Goal: Task Accomplishment & Management: Complete application form

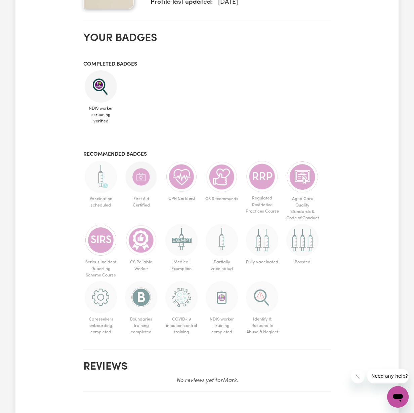
scroll to position [365, 0]
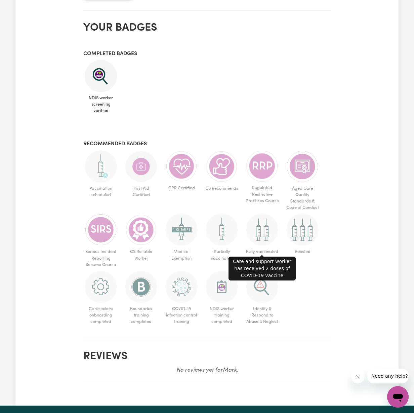
click at [270, 226] on img at bounding box center [262, 229] width 32 height 32
click at [260, 226] on img at bounding box center [262, 229] width 32 height 32
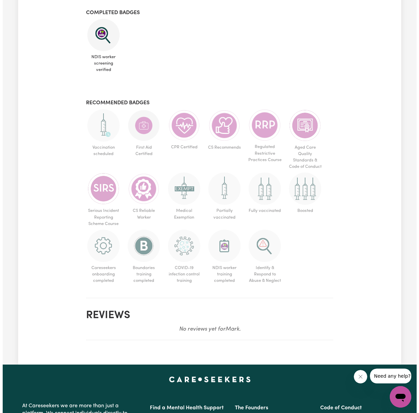
scroll to position [86, 0]
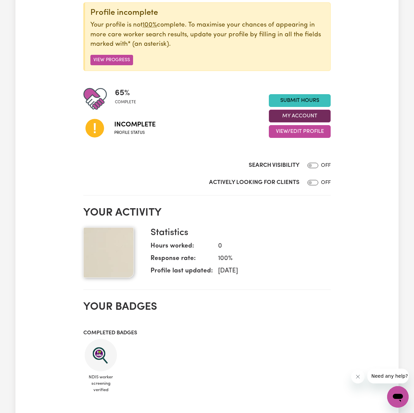
click at [299, 115] on button "My Account" at bounding box center [300, 116] width 62 height 13
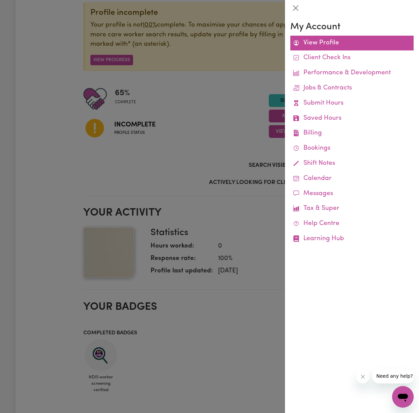
click at [318, 44] on link "View Profile" at bounding box center [351, 43] width 123 height 15
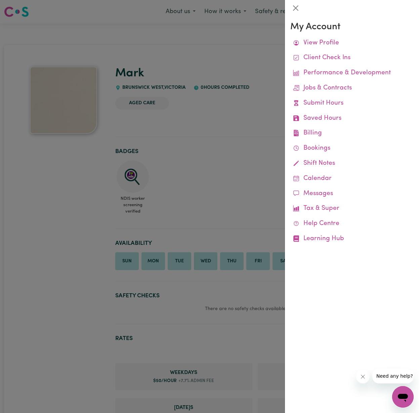
click at [75, 231] on div at bounding box center [209, 206] width 419 height 413
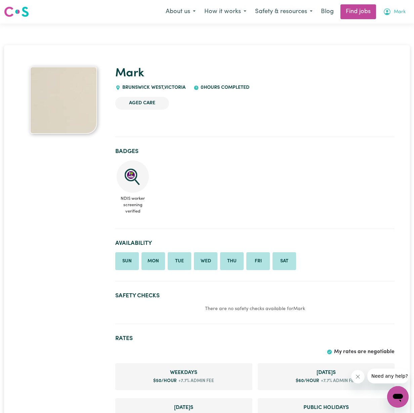
click at [395, 9] on span "Mark" at bounding box center [400, 11] width 12 height 7
click at [389, 24] on link "My Account" at bounding box center [383, 26] width 53 height 13
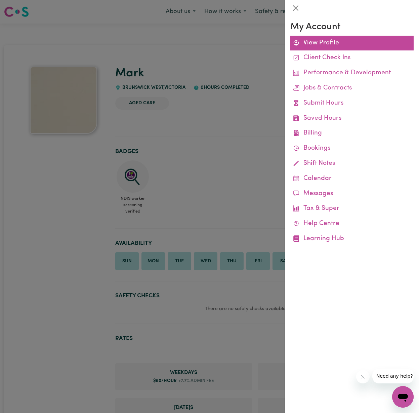
click at [323, 45] on link "View Profile" at bounding box center [351, 43] width 123 height 15
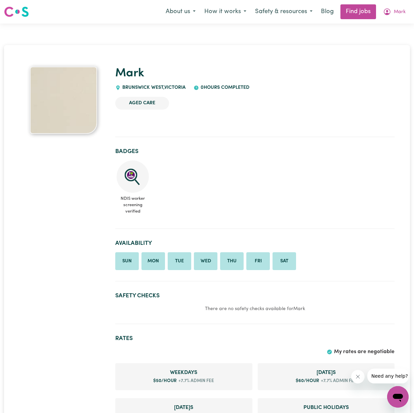
click at [28, 121] on div at bounding box center [63, 100] width 88 height 67
click at [48, 114] on img at bounding box center [63, 100] width 67 height 67
click at [396, 11] on span "Mark" at bounding box center [400, 11] width 12 height 7
click at [384, 35] on link "My Dashboard" at bounding box center [383, 38] width 53 height 13
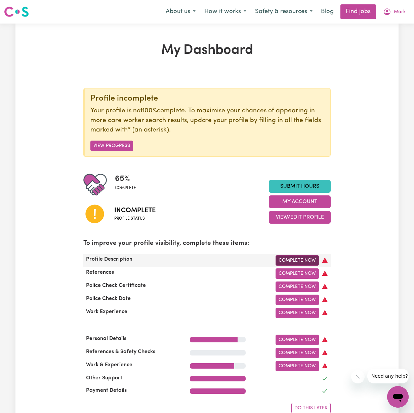
click at [294, 257] on link "Complete Now" at bounding box center [297, 260] width 43 height 10
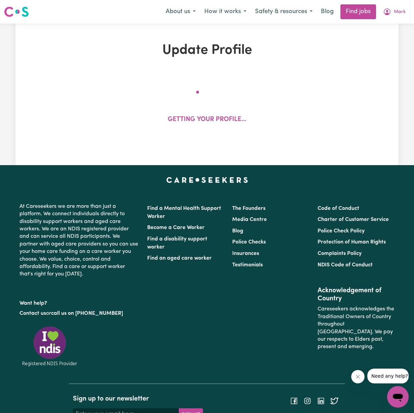
select select "[DEMOGRAPHIC_DATA]"
select select "[DEMOGRAPHIC_DATA] Citizen"
select select "Studying a healthcare related degree or qualification"
select select "50"
select select "60"
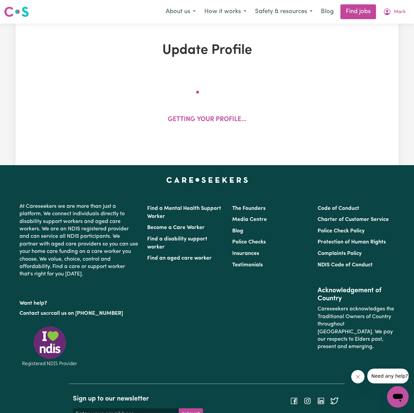
select select "70"
select select "80"
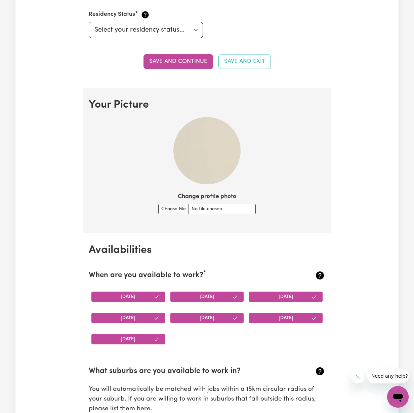
scroll to position [398, 0]
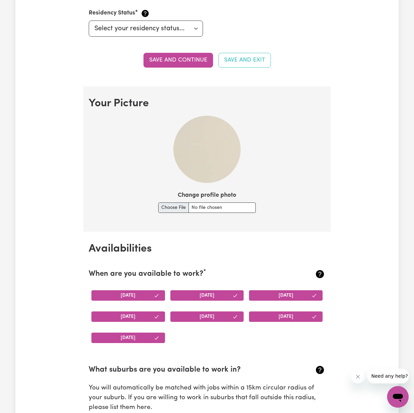
click at [176, 204] on input "Change profile photo" at bounding box center [206, 207] width 97 height 10
type input "C:\fakepath\IMG_1503.JPG"
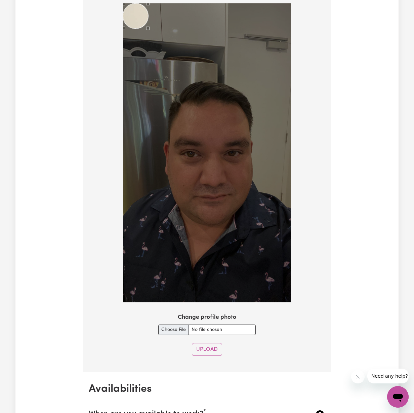
scroll to position [589, 0]
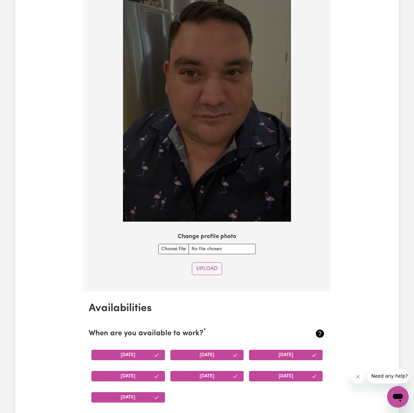
click at [207, 262] on button "Upload" at bounding box center [207, 268] width 30 height 13
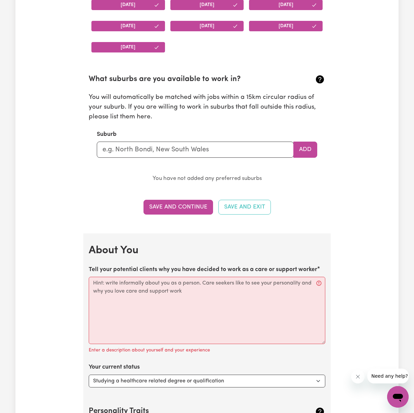
scroll to position [690, 0]
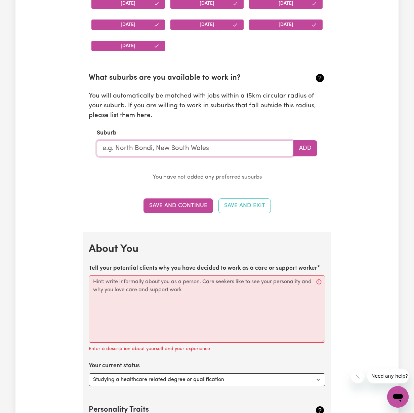
click at [181, 144] on input "text" at bounding box center [195, 148] width 197 height 16
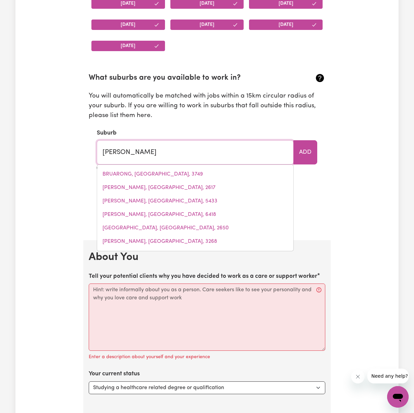
type input "brunsw"
type input "brunswICK, [GEOGRAPHIC_DATA], 3056"
type input "brunswi"
type input "brunswiCK, [GEOGRAPHIC_DATA], 3056"
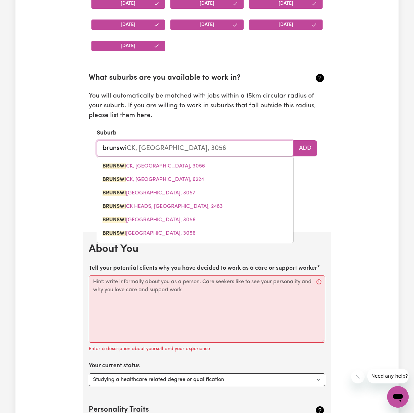
type input "brunswic"
type input "brunswicK, [GEOGRAPHIC_DATA], 3056"
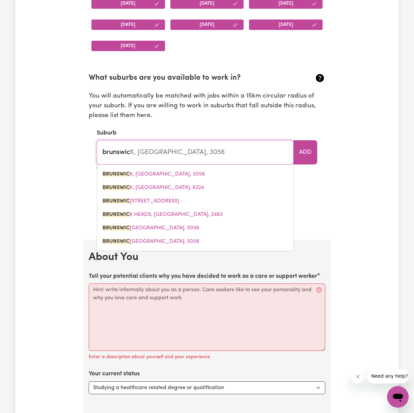
type input "brunswick"
type input "[GEOGRAPHIC_DATA], [GEOGRAPHIC_DATA], 3056"
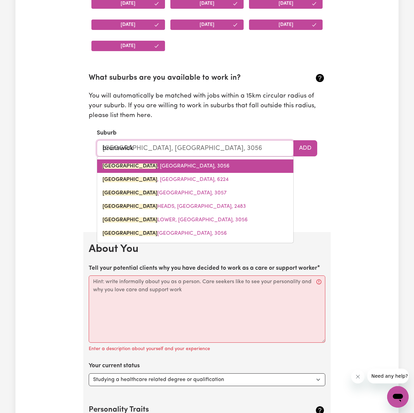
click at [165, 163] on span "[GEOGRAPHIC_DATA] , [GEOGRAPHIC_DATA], 3056" at bounding box center [166, 165] width 127 height 5
type input "[GEOGRAPHIC_DATA], [GEOGRAPHIC_DATA], 3056"
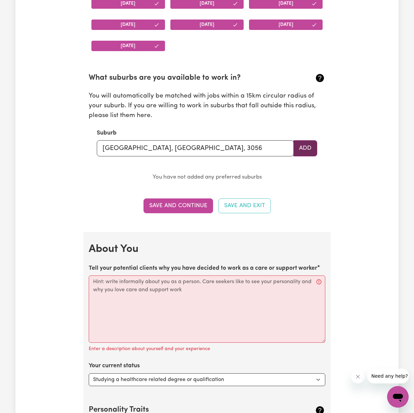
click at [310, 144] on button "Add" at bounding box center [305, 148] width 24 height 16
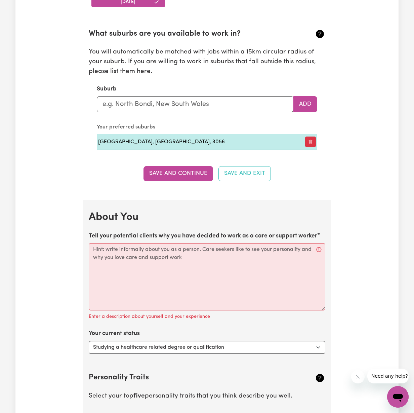
scroll to position [820, 0]
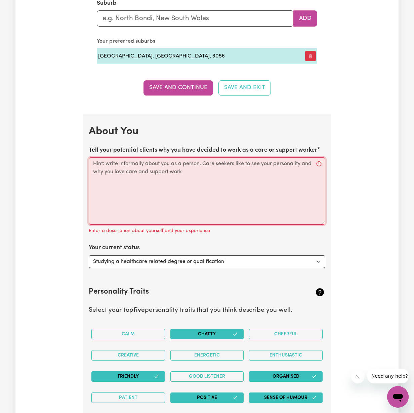
click at [200, 178] on textarea "Tell your potential clients why you have decided to work as a care or support w…" at bounding box center [207, 190] width 237 height 67
paste textarea "Hi, I’m [PERSON_NAME] and I’ve been proudly providing support to people with di…"
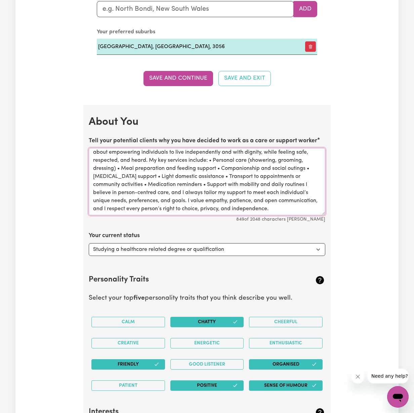
scroll to position [862, 0]
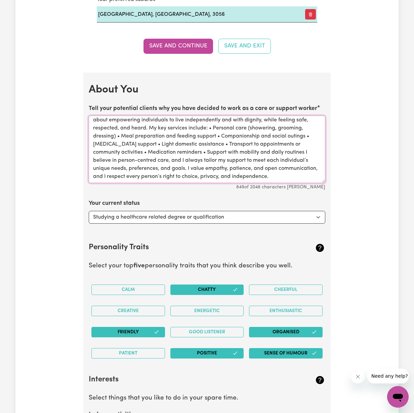
type textarea "Hi, I’m [PERSON_NAME] and I’ve been proudly providing support to people with di…"
select select "Looking for work - I just graduated"
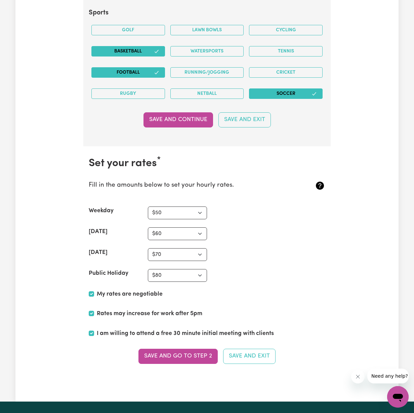
scroll to position [1486, 0]
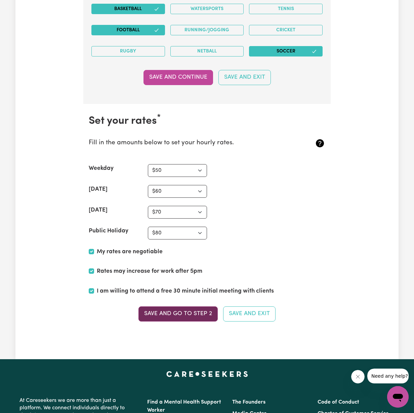
click at [182, 307] on button "Save and go to Step 2" at bounding box center [177, 313] width 79 height 15
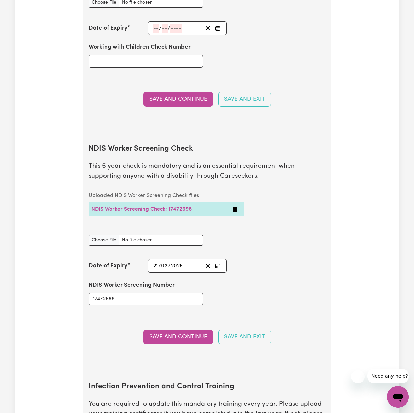
scroll to position [854, 0]
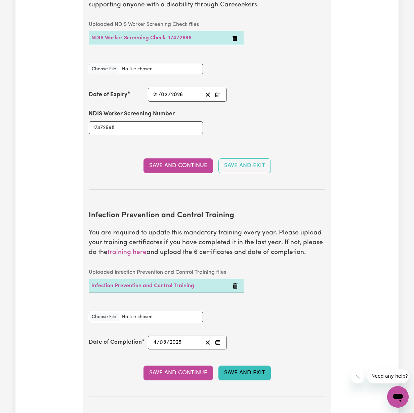
click at [246, 366] on button "Save and Exit" at bounding box center [244, 372] width 52 height 15
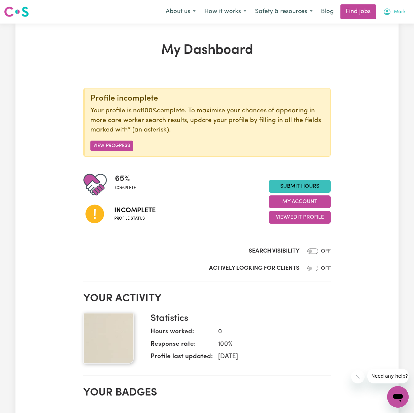
click at [403, 13] on span "Mark" at bounding box center [400, 11] width 12 height 7
click at [375, 39] on link "My Dashboard" at bounding box center [383, 38] width 53 height 13
click at [113, 143] on button "View Progress" at bounding box center [111, 146] width 43 height 10
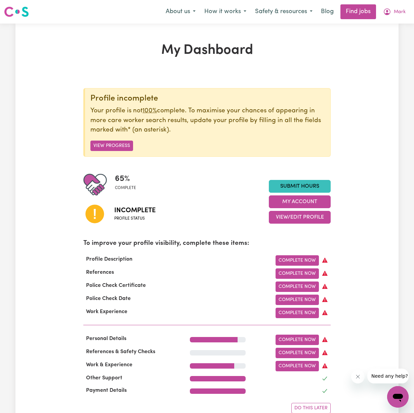
scroll to position [61, 0]
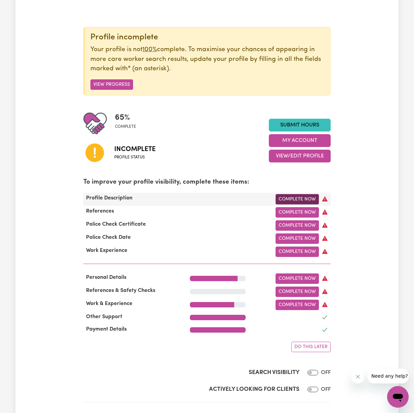
click at [299, 197] on link "Complete Now" at bounding box center [297, 199] width 43 height 10
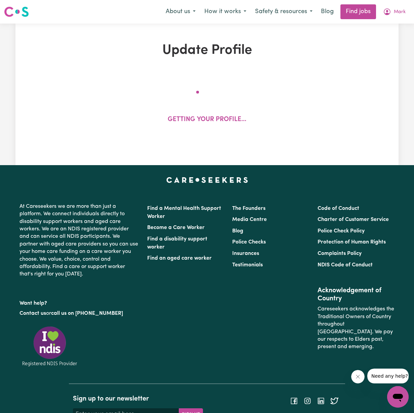
select select "[DEMOGRAPHIC_DATA]"
select select "[DEMOGRAPHIC_DATA] Citizen"
select select "Studying a healthcare related degree or qualification"
select select "50"
select select "60"
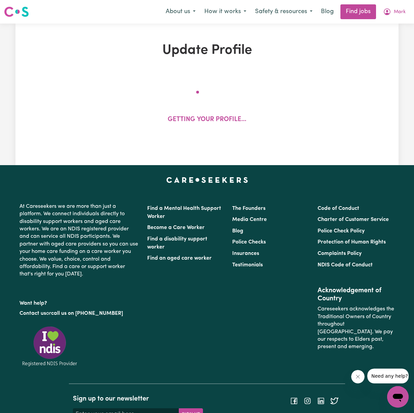
select select "70"
select select "80"
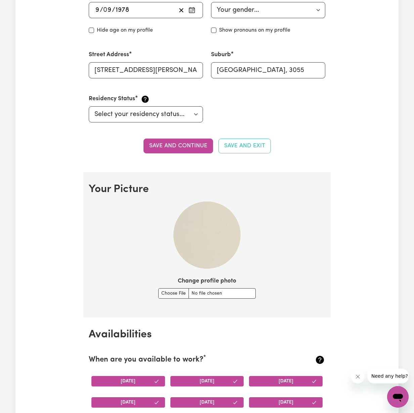
scroll to position [383, 0]
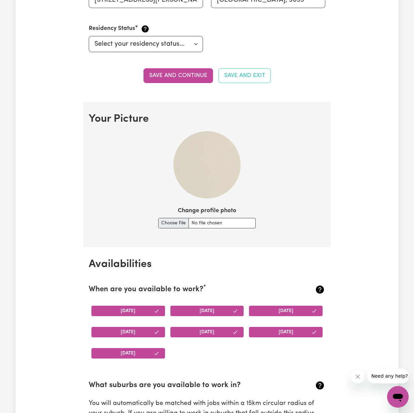
click at [176, 219] on input "Change profile photo" at bounding box center [206, 223] width 97 height 10
type input "C:\fakepath\IMG_1503.JPG"
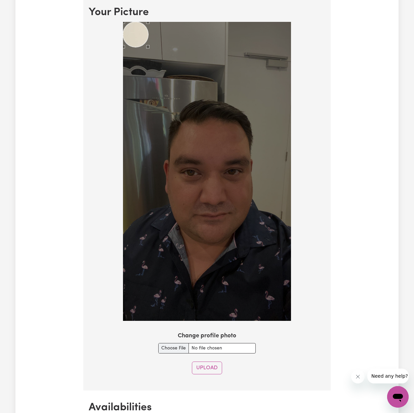
scroll to position [491, 0]
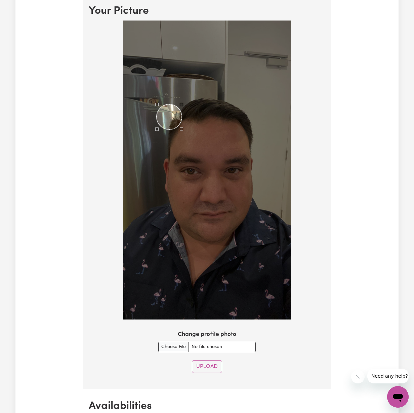
click at [171, 113] on div "Use the arrow keys to move the crop selection area" at bounding box center [169, 116] width 25 height 25
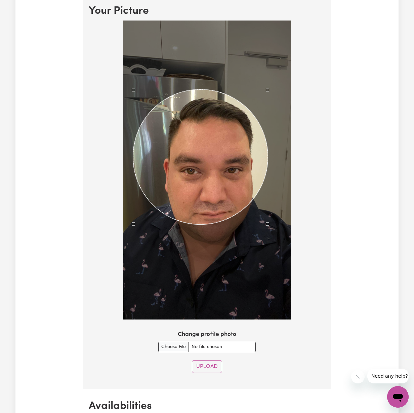
click at [188, 160] on div "Use the arrow keys to move the crop selection area" at bounding box center [200, 156] width 135 height 135
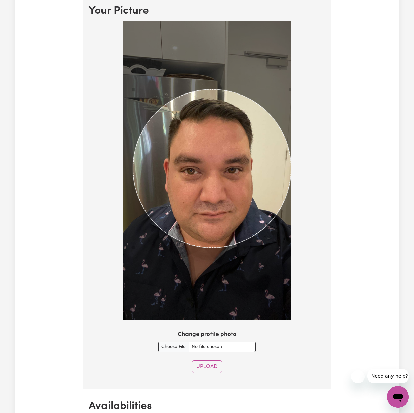
click at [239, 174] on div "Use the arrow keys to move the crop selection area" at bounding box center [211, 170] width 158 height 158
click at [214, 362] on button "Upload" at bounding box center [207, 366] width 30 height 13
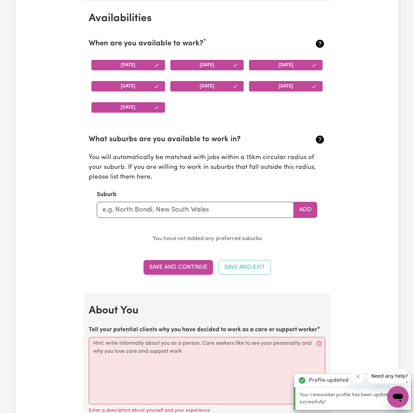
scroll to position [704, 0]
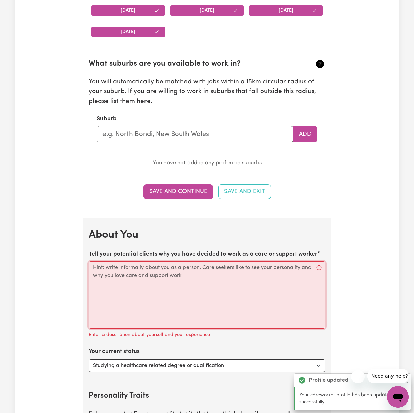
click at [193, 281] on textarea "Tell your potential clients why you have decided to work as a care or support w…" at bounding box center [207, 294] width 237 height 67
paste textarea "Hi, I’m [PERSON_NAME] and I’ve been proudly providing support to people with di…"
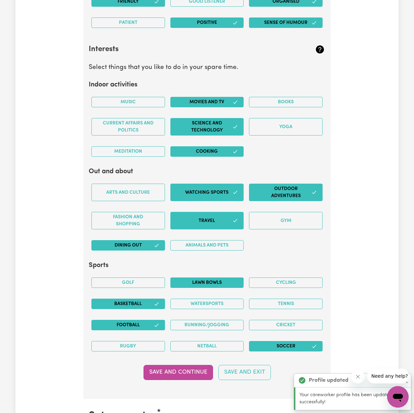
scroll to position [1357, 0]
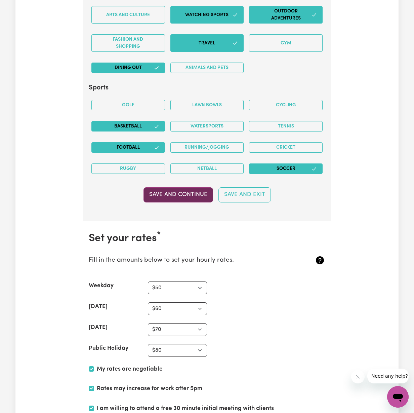
type textarea "Hi, I’m [PERSON_NAME] and I’ve been proudly providing support to people with di…"
click at [190, 188] on button "Save and Continue" at bounding box center [179, 194] width 70 height 15
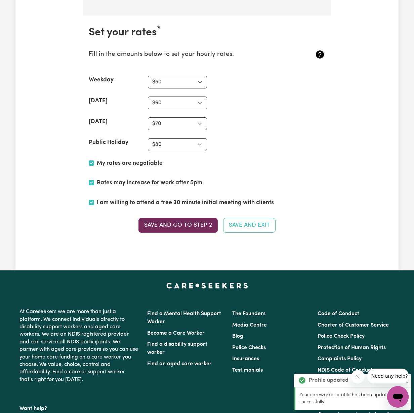
scroll to position [1573, 0]
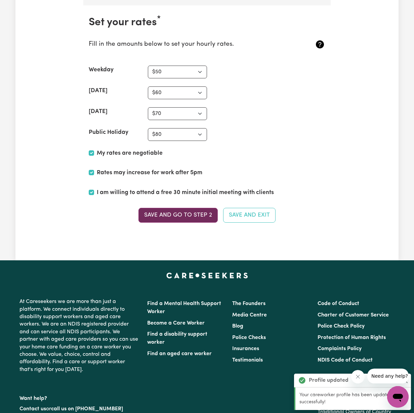
click at [183, 209] on button "Save and go to Step 2" at bounding box center [177, 215] width 79 height 15
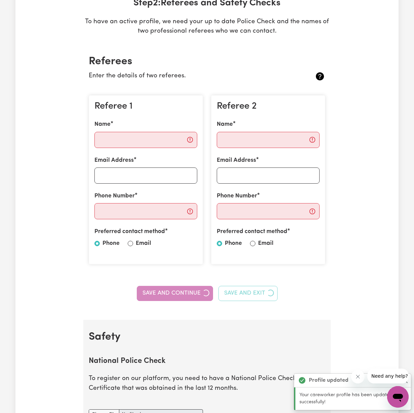
scroll to position [0, 0]
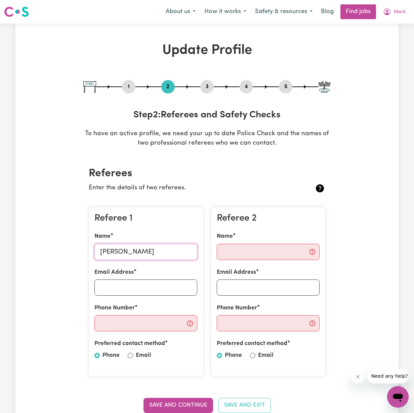
drag, startPoint x: 128, startPoint y: 249, endPoint x: 79, endPoint y: 241, distance: 49.5
paste input "[PERSON_NAME]"
type input "[PERSON_NAME]"
paste input "[EMAIL_ADDRESS][DOMAIN_NAME]"
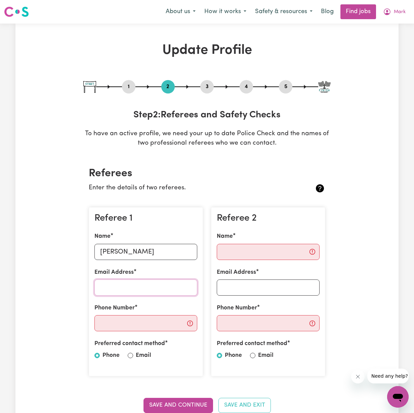
type input "[EMAIL_ADDRESS][DOMAIN_NAME]"
paste input "0423988988"
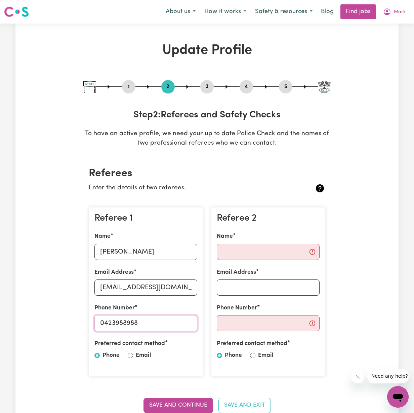
type input "0423988988"
click at [128, 354] on input "Email" at bounding box center [130, 355] width 5 height 5
radio input "true"
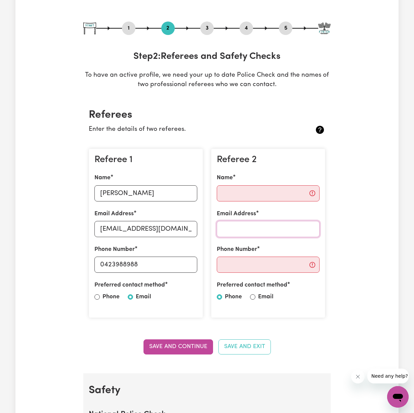
paste input "[EMAIL_ADDRESS][DOMAIN_NAME]"
type input "[EMAIL_ADDRESS][DOMAIN_NAME]"
click at [253, 294] on input "Email" at bounding box center [252, 296] width 5 height 5
radio input "true"
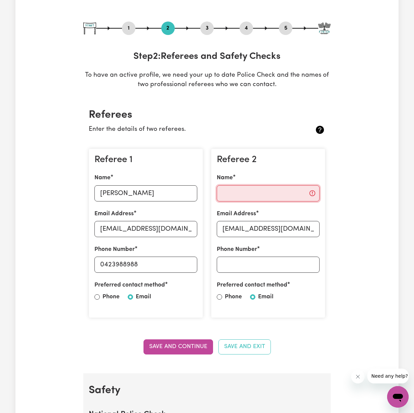
click at [277, 192] on input "Name" at bounding box center [268, 193] width 103 height 16
type input "[PERSON_NAME]"
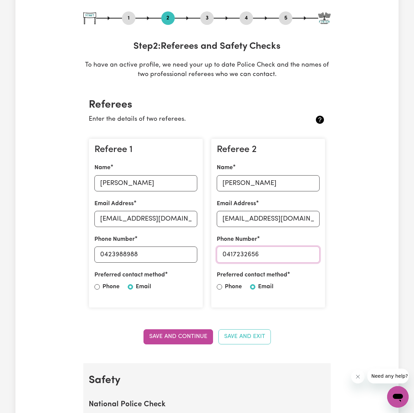
scroll to position [170, 0]
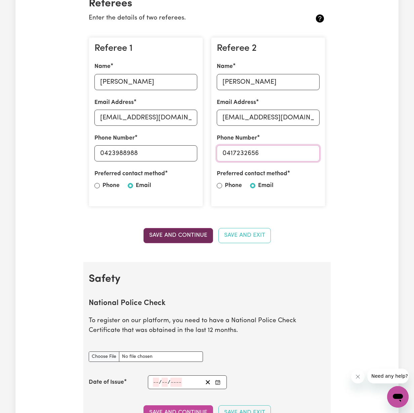
type input "0417232656"
click at [199, 236] on button "Save and Continue" at bounding box center [179, 235] width 70 height 15
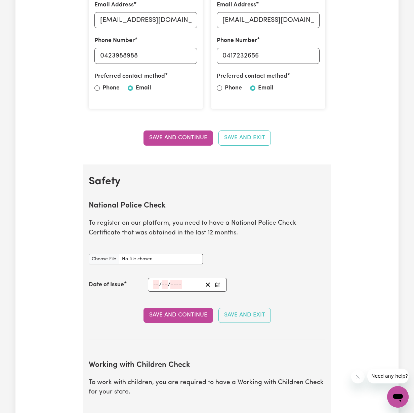
scroll to position [60, 0]
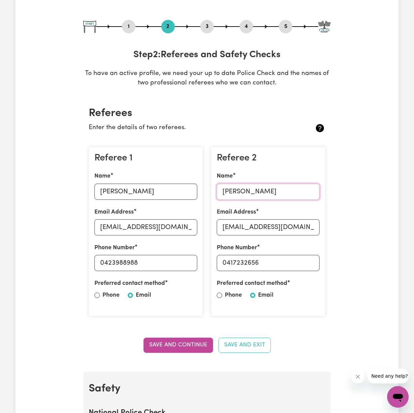
drag, startPoint x: 280, startPoint y: 191, endPoint x: 171, endPoint y: 167, distance: 110.7
click at [170, 169] on div "Referee 1 Name [PERSON_NAME] Email Address [EMAIL_ADDRESS][DOMAIN_NAME] Phone N…" at bounding box center [207, 232] width 245 height 180
click at [274, 224] on input "[EMAIL_ADDRESS][DOMAIN_NAME]" at bounding box center [268, 227] width 103 height 16
drag, startPoint x: 278, startPoint y: 260, endPoint x: 200, endPoint y: 251, distance: 78.2
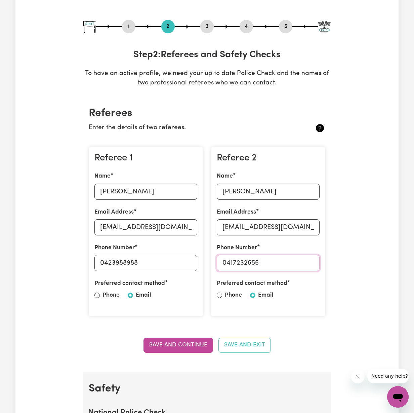
click at [200, 251] on div "Referee 1 Name [PERSON_NAME] Email Address [EMAIL_ADDRESS][DOMAIN_NAME] Phone N…" at bounding box center [207, 232] width 245 height 180
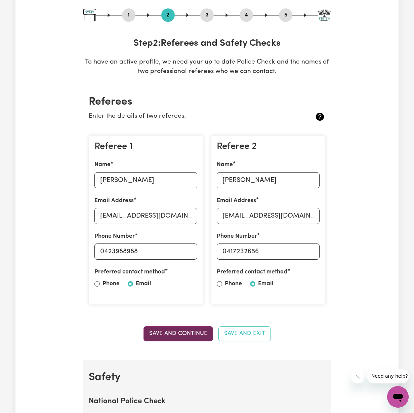
click at [173, 328] on button "Save and Continue" at bounding box center [179, 333] width 70 height 15
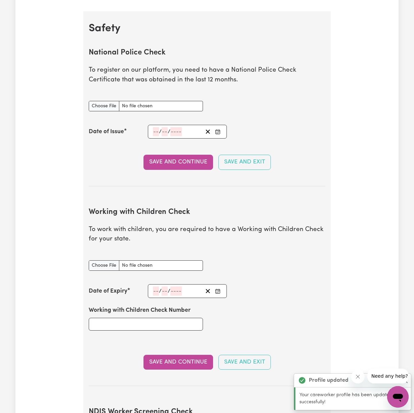
scroll to position [430, 0]
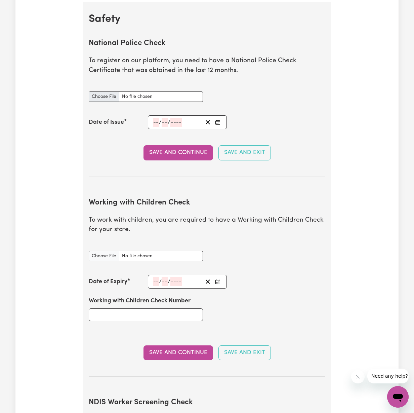
click at [113, 93] on input "National Police Check document" at bounding box center [146, 96] width 114 height 10
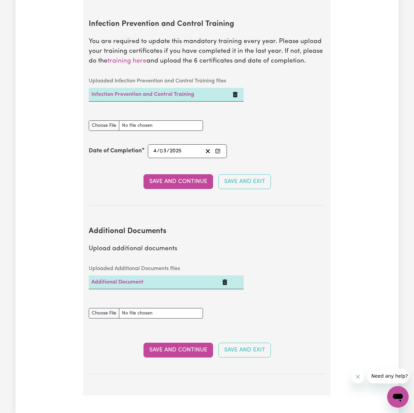
scroll to position [1047, 0]
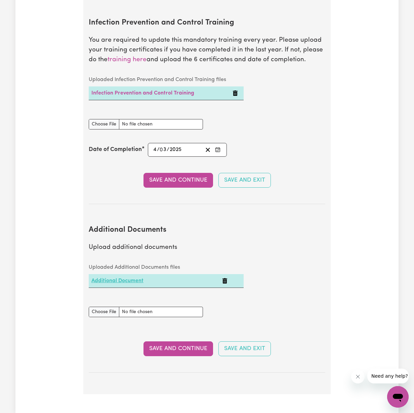
click at [121, 278] on link "Additional Document" at bounding box center [117, 280] width 52 height 5
click at [109, 307] on input "Additional Documents document" at bounding box center [146, 312] width 114 height 10
type input "C:\fakepath\613ae35ac2bebc651680-Mark_Bayerl_HLTAID011___Provide_First_Aid_Cert…"
click at [179, 341] on button "Save and Continue" at bounding box center [179, 348] width 70 height 15
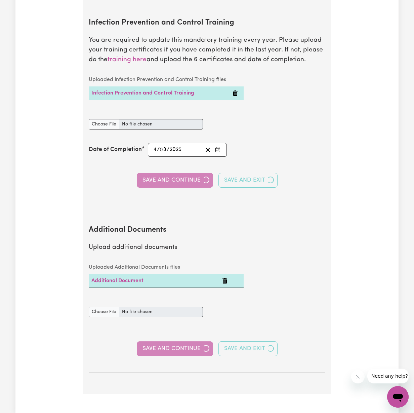
select select "Certificate III (Individual Support)"
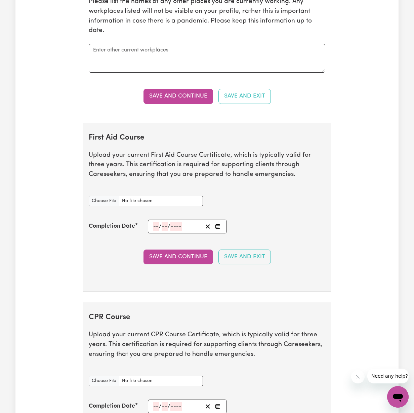
scroll to position [1171, 0]
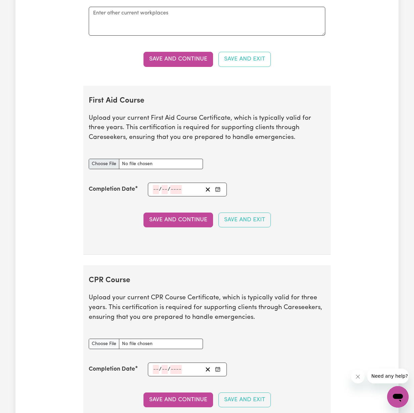
click at [132, 159] on input "First Aid Course document" at bounding box center [146, 164] width 114 height 10
type input "C:\fakepath\613ae35ac2bebc651680-Mark_Bayerl_HLTAID011___Provide_First_Aid_Cert…"
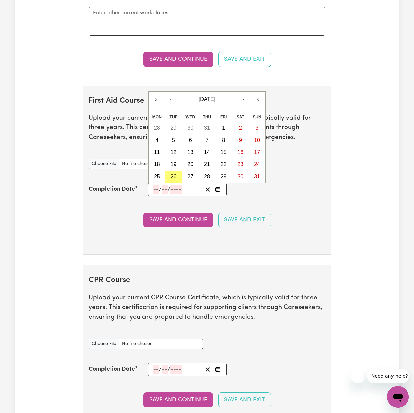
click at [154, 185] on input "number" at bounding box center [156, 189] width 6 height 9
type input "05"
type input "2"
drag, startPoint x: 159, startPoint y: 182, endPoint x: 135, endPoint y: 179, distance: 24.4
click at [135, 183] on div "Completion Date 05 / / 2 « ‹ [DATE] › » Mon Tue Wed Thu Fri Sat Sun 28 29 30 31…" at bounding box center [207, 190] width 237 height 14
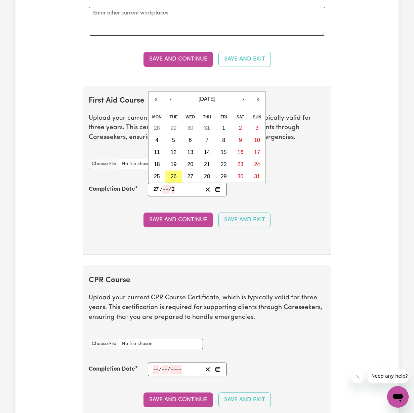
type input "27"
type input "05"
type input "202"
type input "[DATE]"
type input "5"
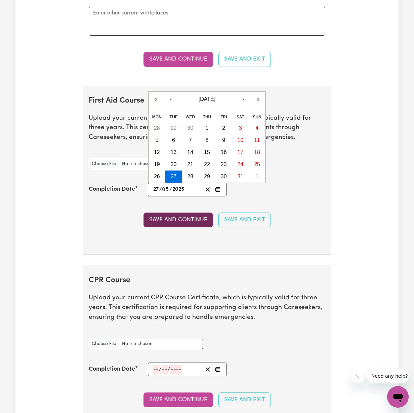
type input "2025"
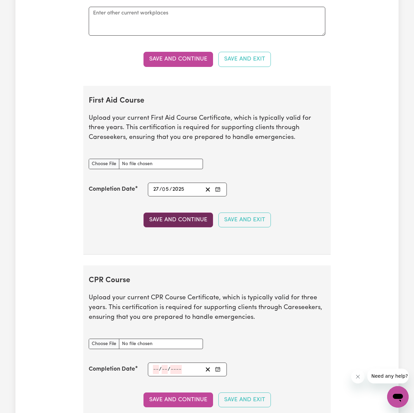
click at [195, 212] on button "Save and Continue" at bounding box center [179, 219] width 70 height 15
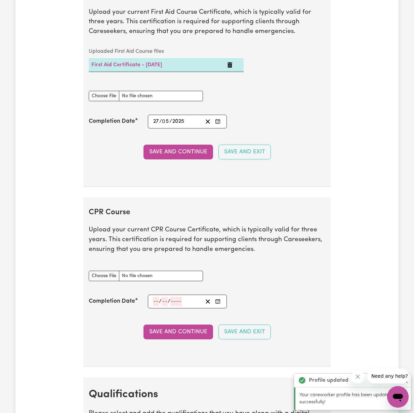
scroll to position [1350, 0]
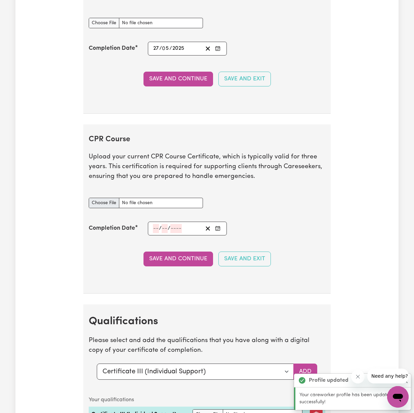
click at [148, 198] on input "CPR Course document" at bounding box center [146, 203] width 114 height 10
type input "C:\fakepath\613ae35ac2bebc651680-Mark_Bayerl_HLTAID011___Provide_First_Aid_Cert…"
click at [154, 224] on input "number" at bounding box center [156, 228] width 6 height 9
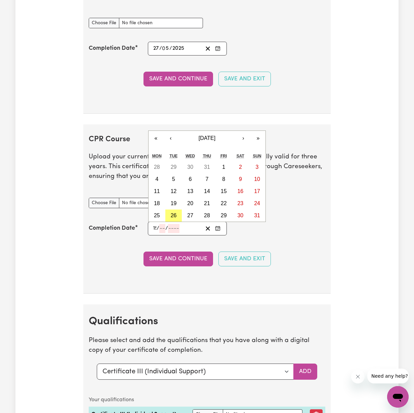
type input "15"
click at [166, 224] on input "number" at bounding box center [164, 228] width 6 height 9
type input "07"
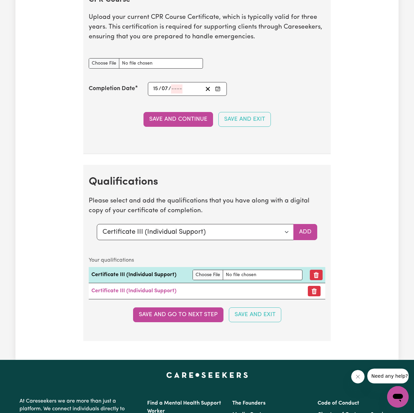
scroll to position [1317, 0]
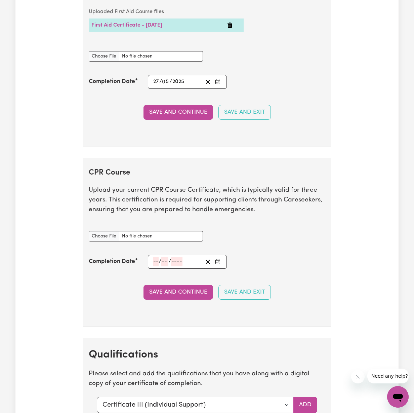
click at [176, 86] on input "number" at bounding box center [178, 81] width 13 height 9
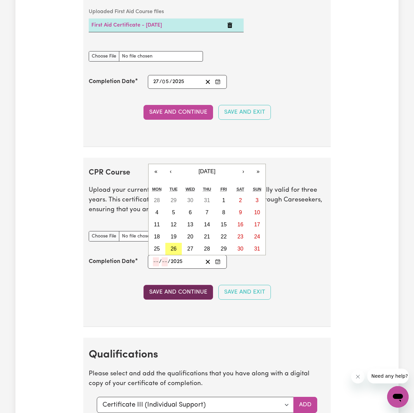
type input "2025"
click at [177, 285] on button "Save and Continue" at bounding box center [179, 292] width 70 height 15
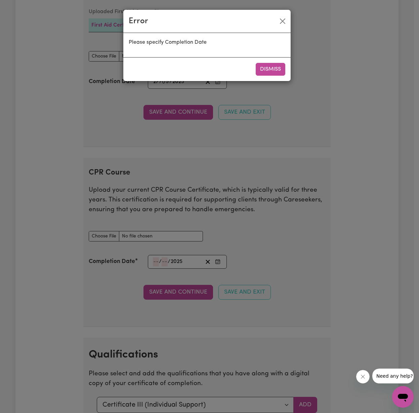
click at [269, 70] on button "Dismiss" at bounding box center [271, 69] width 30 height 13
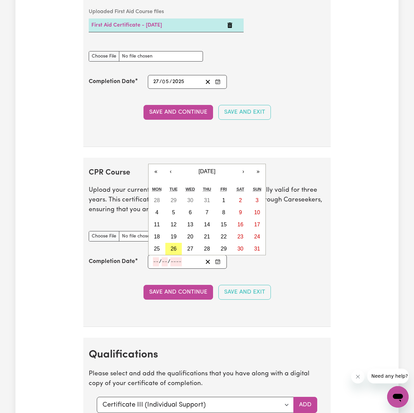
click at [154, 257] on input "number" at bounding box center [156, 261] width 6 height 9
type input "15"
click at [166, 257] on input "number" at bounding box center [164, 261] width 6 height 9
type input "07"
type input "202"
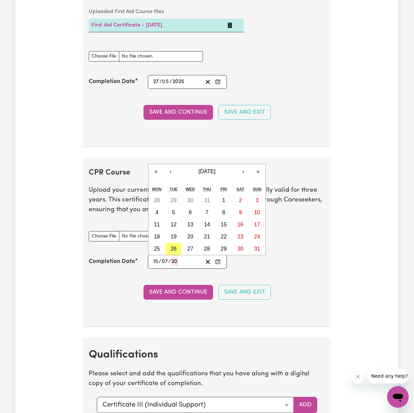
type input "[DATE]"
type input "7"
type input "2025"
click at [169, 286] on button "Save and Continue" at bounding box center [179, 292] width 70 height 15
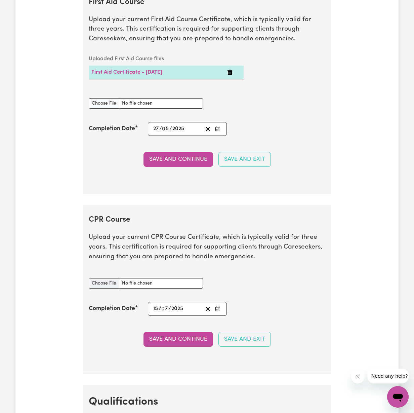
scroll to position [1282, 0]
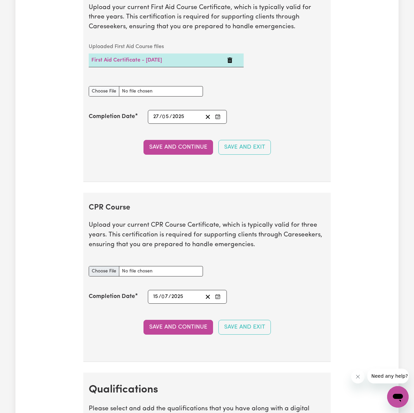
click at [162, 266] on input "CPR Course document" at bounding box center [146, 271] width 114 height 10
type input "C:\fakepath\613ae35ac2bebc651680-Mark_Bayerl_HLTAID011___Provide_First_Aid_Cert…"
click at [173, 320] on button "Save and Continue" at bounding box center [179, 327] width 70 height 15
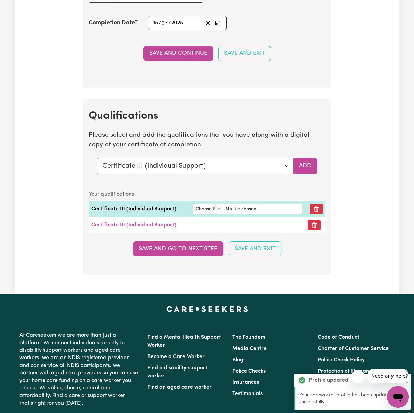
scroll to position [1587, 0]
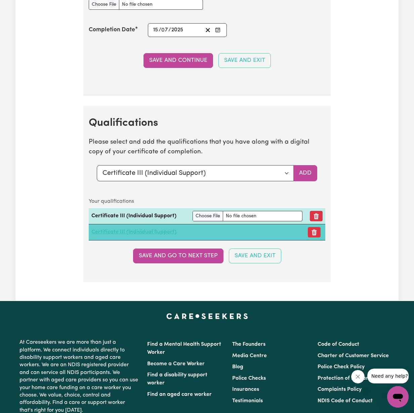
click at [140, 229] on link "Certificate III (Individual Support)" at bounding box center [133, 231] width 85 height 5
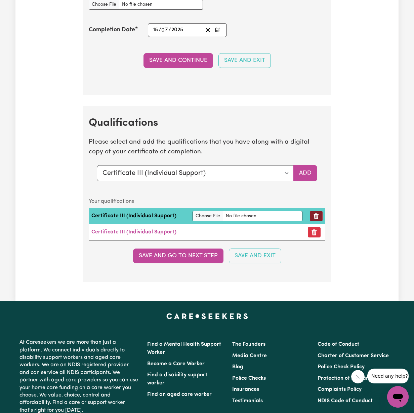
click at [317, 213] on icon "Remove qualification" at bounding box center [316, 216] width 5 height 6
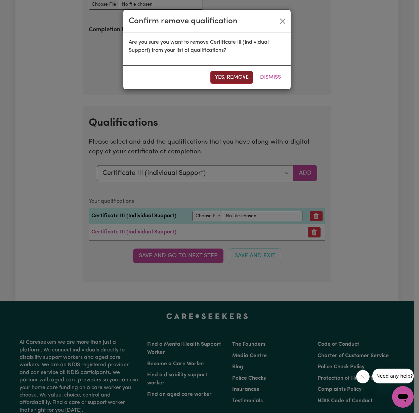
click at [237, 78] on button "Yes, remove" at bounding box center [231, 77] width 43 height 13
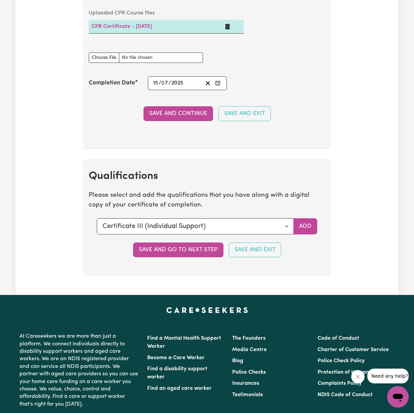
scroll to position [1532, 0]
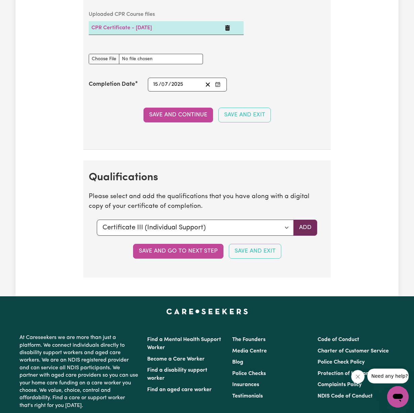
click at [304, 221] on button "Add" at bounding box center [305, 227] width 24 height 16
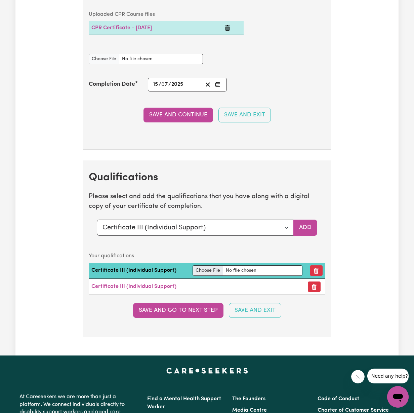
click at [213, 265] on input "file" at bounding box center [248, 270] width 110 height 10
type input "C:\fakepath\Certificate III in Individual Support-2.pdf"
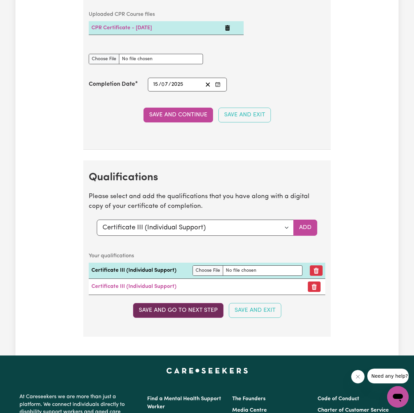
click at [193, 303] on button "Save and go to next step" at bounding box center [178, 310] width 90 height 15
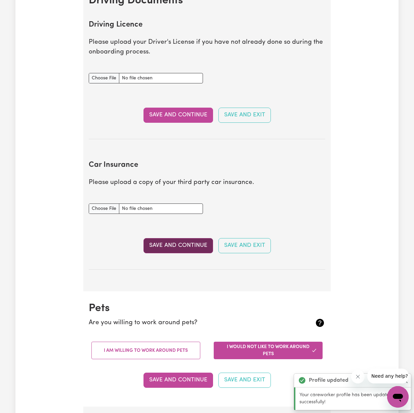
scroll to position [0, 0]
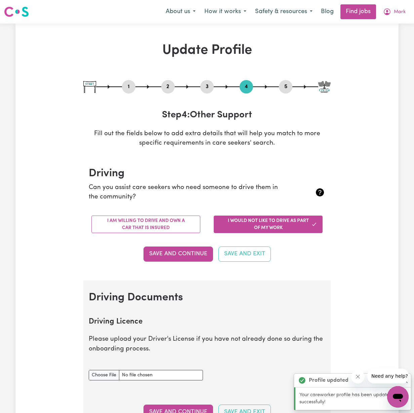
click at [208, 86] on button "3" at bounding box center [206, 86] width 13 height 9
select select "Certificate III (Individual Support)"
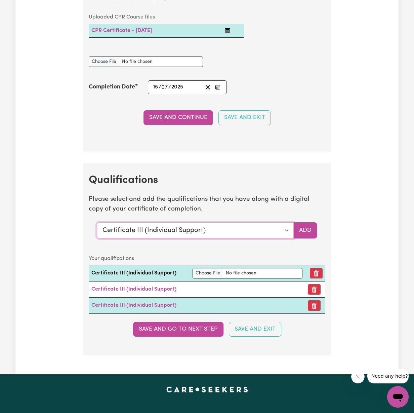
scroll to position [1607, 0]
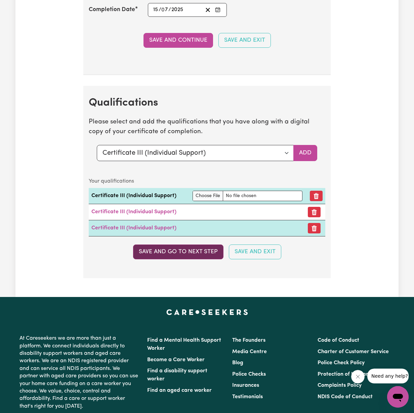
click at [174, 244] on button "Save and go to next step" at bounding box center [178, 251] width 90 height 15
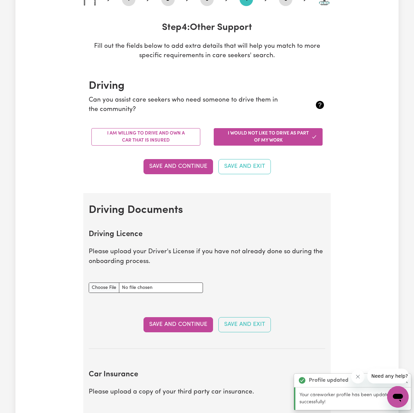
scroll to position [0, 0]
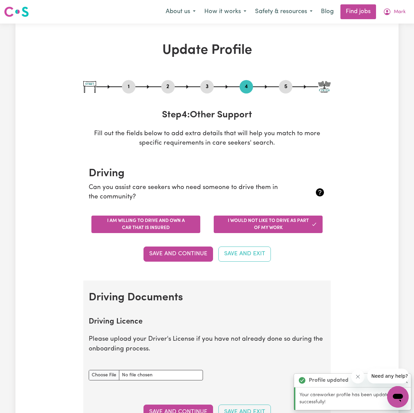
click at [156, 218] on button "I am willing to drive and own a car that is insured" at bounding box center [145, 223] width 109 height 17
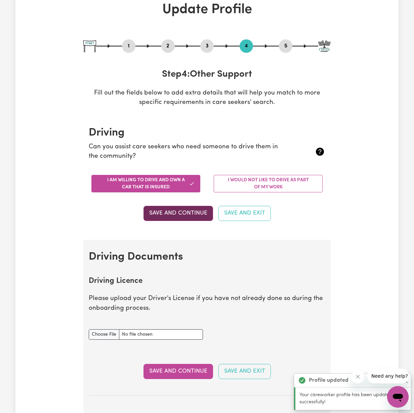
click at [179, 213] on button "Save and Continue" at bounding box center [179, 213] width 70 height 15
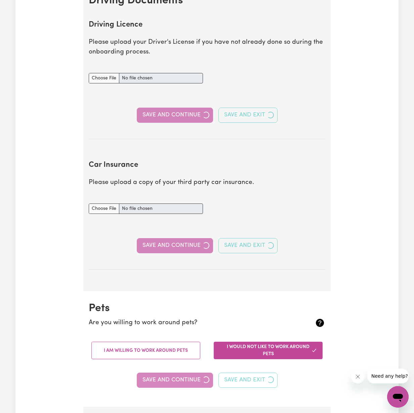
scroll to position [305, 0]
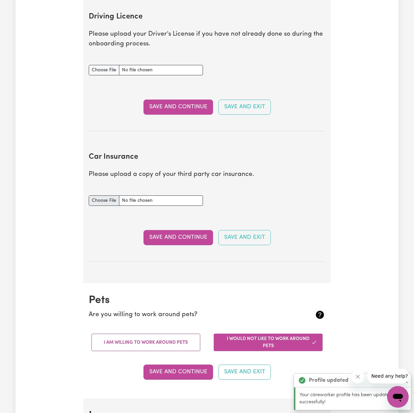
click at [139, 196] on input "Car Insurance document" at bounding box center [146, 200] width 114 height 10
type input "C:\fakepath\IMG_5993.JPG"
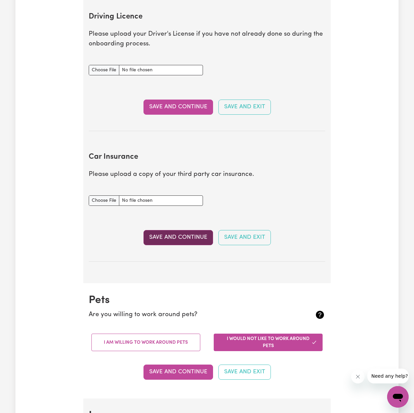
click at [174, 236] on button "Save and Continue" at bounding box center [179, 237] width 70 height 15
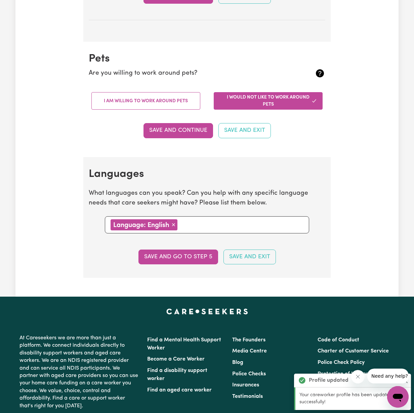
scroll to position [585, 0]
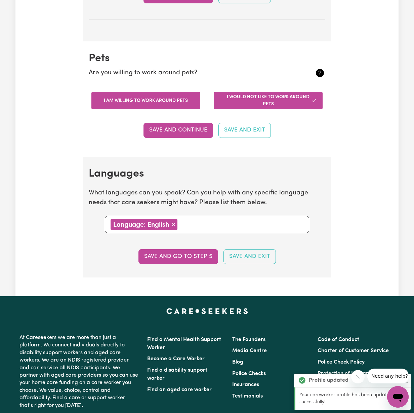
click at [153, 92] on button "I am willing to work around pets" at bounding box center [145, 100] width 109 height 17
click at [170, 131] on button "Save and Continue" at bounding box center [179, 130] width 70 height 15
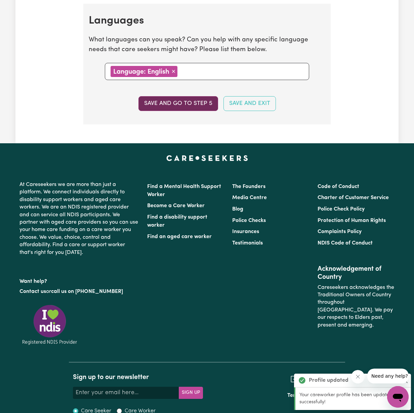
click at [176, 103] on button "Save and go to step 5" at bounding box center [178, 103] width 80 height 15
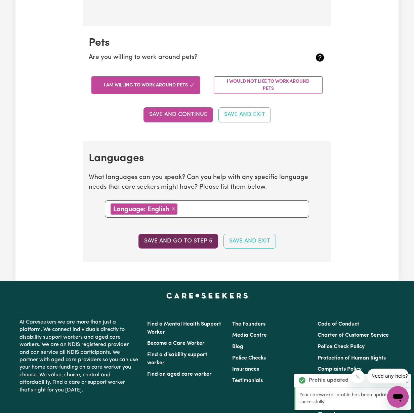
select select "I am providing services through another platform"
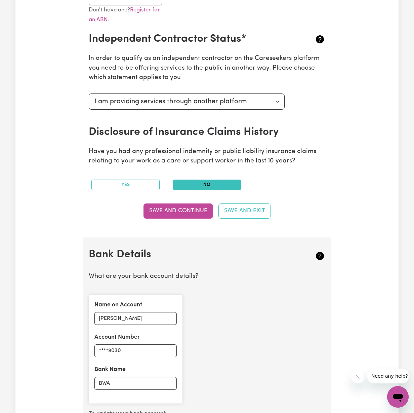
scroll to position [376, 0]
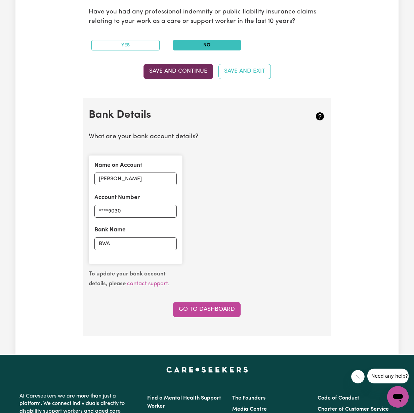
click at [182, 70] on button "Save and Continue" at bounding box center [179, 71] width 70 height 15
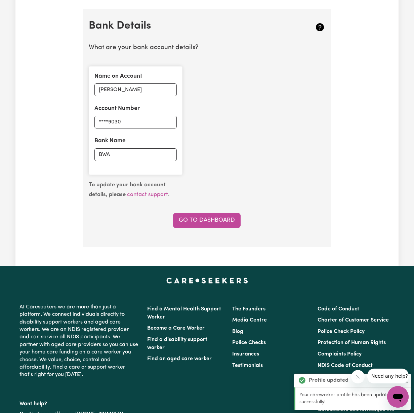
scroll to position [470, 0]
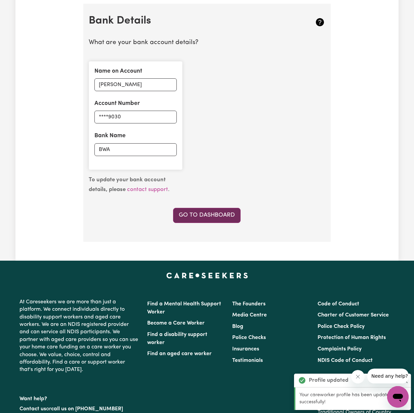
click at [213, 208] on link "Go to Dashboard" at bounding box center [207, 215] width 68 height 15
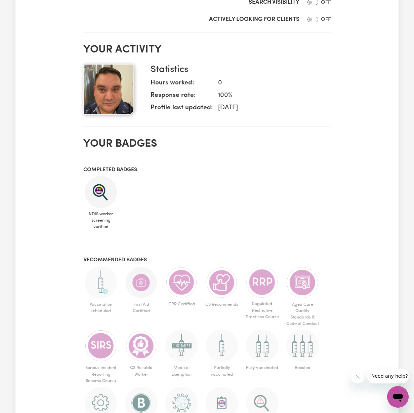
scroll to position [423, 0]
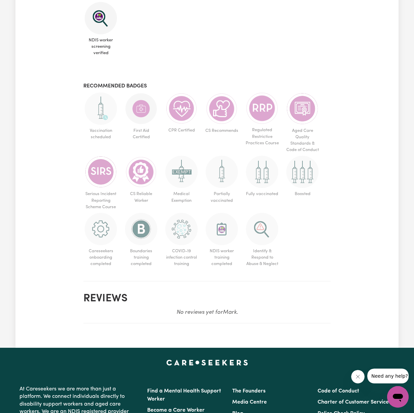
click at [101, 114] on img at bounding box center [101, 108] width 32 height 32
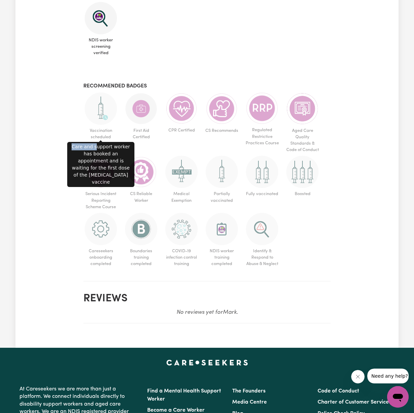
click at [97, 146] on div "Care and support worker has booked an appointment and is waiting for the first …" at bounding box center [100, 164] width 67 height 45
click at [102, 109] on img at bounding box center [101, 108] width 32 height 32
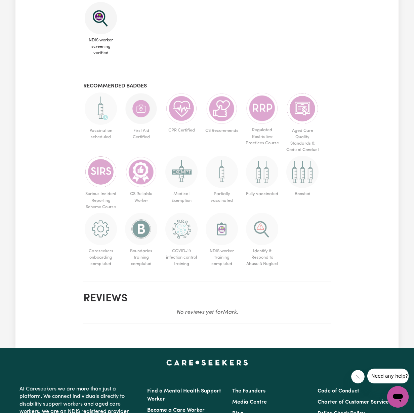
scroll to position [0, 0]
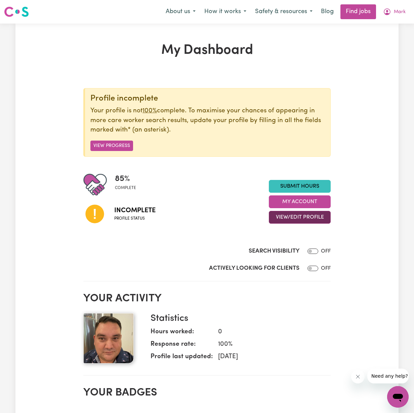
click at [293, 216] on button "View/Edit Profile" at bounding box center [300, 217] width 62 height 13
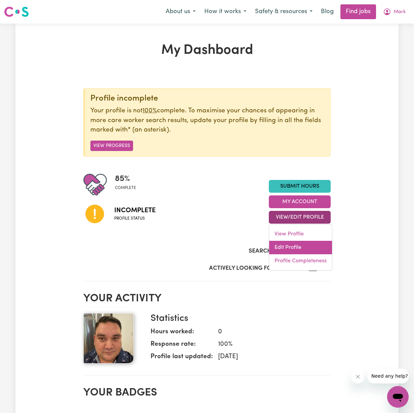
click at [286, 244] on link "Edit Profile" at bounding box center [300, 247] width 63 height 13
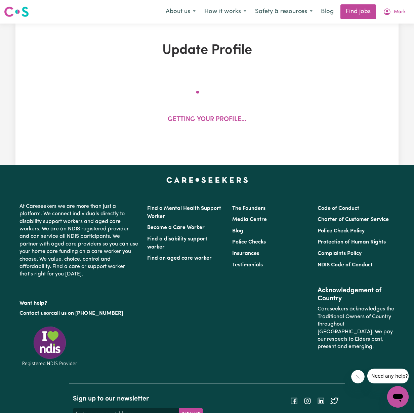
select select "[DEMOGRAPHIC_DATA]"
select select "[DEMOGRAPHIC_DATA] Citizen"
select select "Studying a healthcare related degree or qualification"
select select "50"
select select "60"
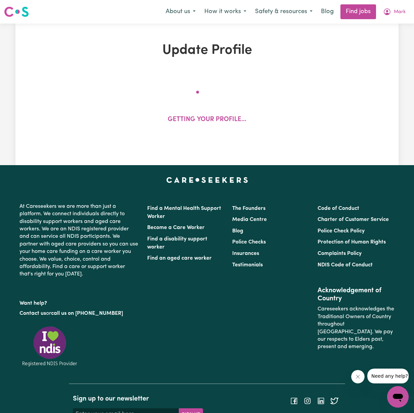
select select "70"
select select "80"
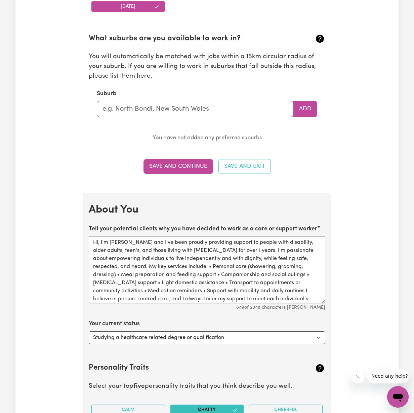
scroll to position [720, 0]
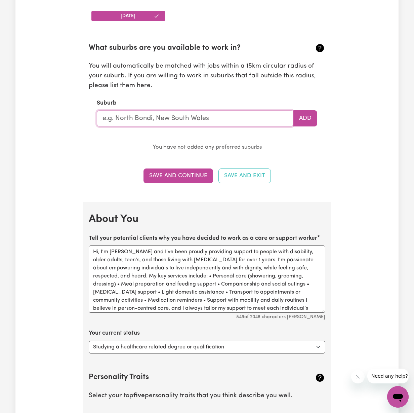
click at [135, 115] on input "text" at bounding box center [195, 118] width 197 height 16
type input "Brus"
type input "[GEOGRAPHIC_DATA], [GEOGRAPHIC_DATA], 4387"
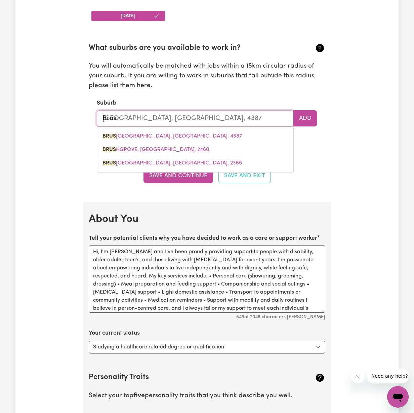
type input "Bru"
type input "BruARONG, [GEOGRAPHIC_DATA], 3749"
type input "Brun"
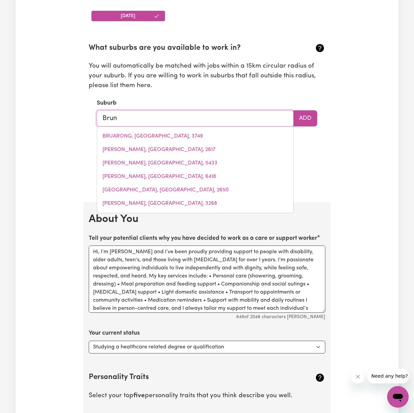
type input "[PERSON_NAME]"
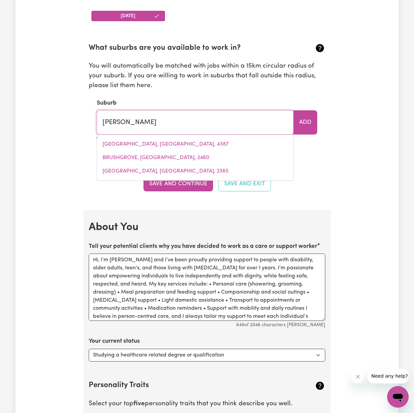
type input "[PERSON_NAME], [GEOGRAPHIC_DATA], 3056"
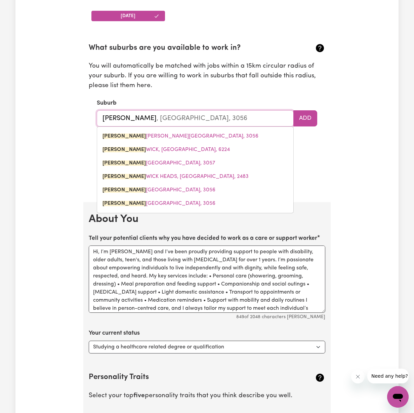
type input "Brunsw"
type input "BrunswICK, [GEOGRAPHIC_DATA], 3056"
type input "Brunswi"
type input "BrunswiCK, [GEOGRAPHIC_DATA], 3056"
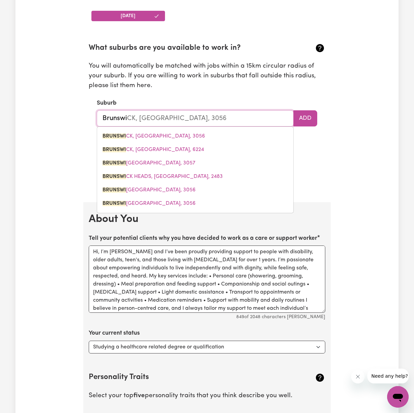
type input "Brunswic"
type input "BrunswicK, [GEOGRAPHIC_DATA], 3056"
type input "[GEOGRAPHIC_DATA]"
type input "[GEOGRAPHIC_DATA], [GEOGRAPHIC_DATA], 3056"
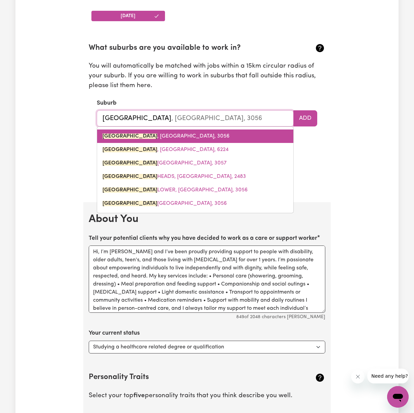
click at [140, 133] on span "[GEOGRAPHIC_DATA] , [GEOGRAPHIC_DATA], 3056" at bounding box center [166, 135] width 127 height 5
type input "[GEOGRAPHIC_DATA], [GEOGRAPHIC_DATA], 3056"
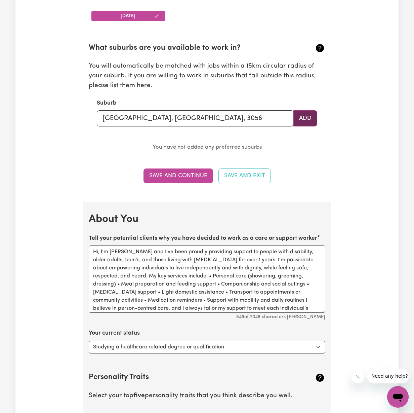
click at [302, 114] on button "Add" at bounding box center [305, 118] width 24 height 16
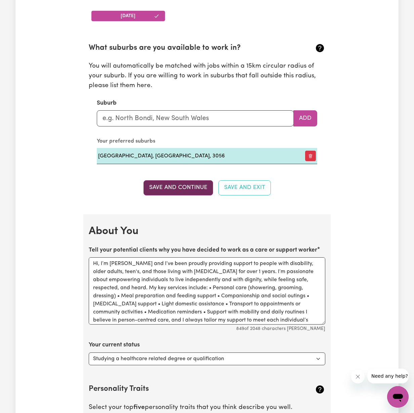
click at [185, 188] on button "Save and Continue" at bounding box center [179, 187] width 70 height 15
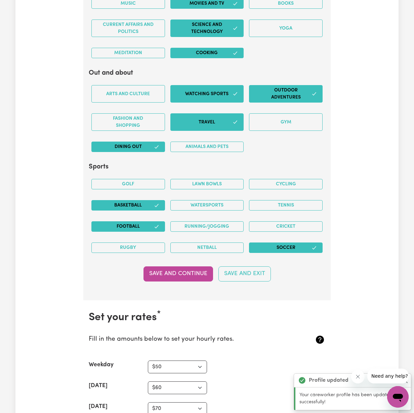
scroll to position [1475, 0]
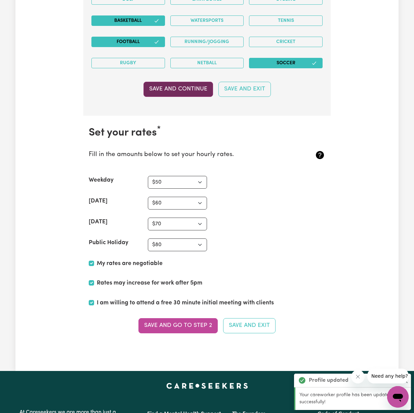
click at [183, 87] on button "Save and Continue" at bounding box center [179, 89] width 70 height 15
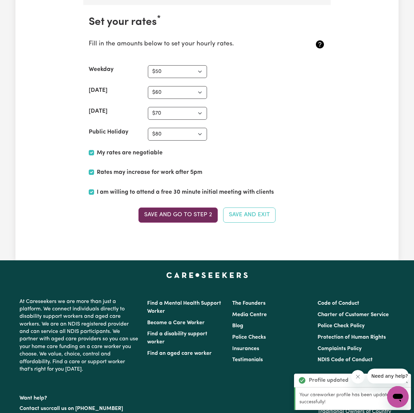
click at [177, 207] on button "Save and go to Step 2" at bounding box center [177, 214] width 79 height 15
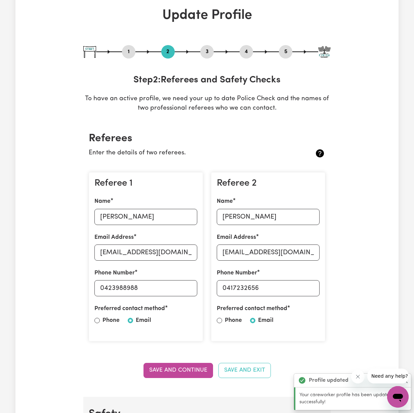
scroll to position [0, 0]
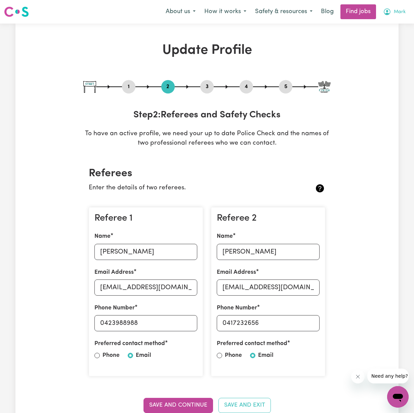
click at [399, 12] on span "Mark" at bounding box center [400, 11] width 12 height 7
click at [383, 24] on link "My Account" at bounding box center [383, 26] width 53 height 13
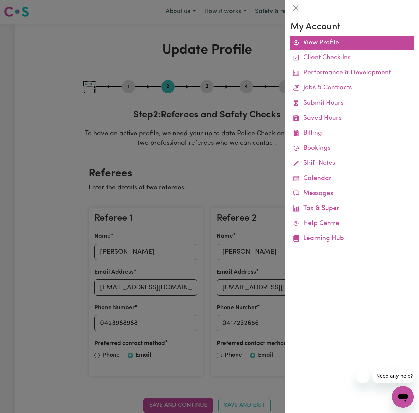
click at [330, 45] on link "View Profile" at bounding box center [351, 43] width 123 height 15
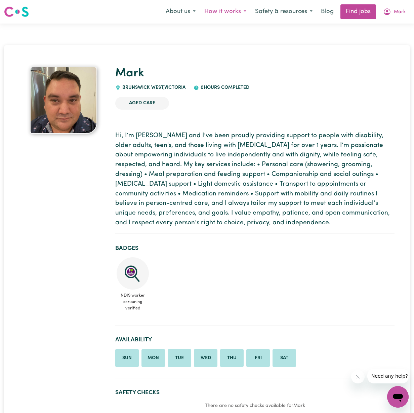
scroll to position [1, 0]
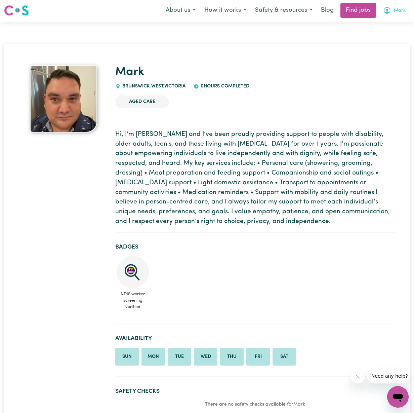
click at [396, 11] on span "Mark" at bounding box center [400, 10] width 12 height 7
click at [381, 26] on link "My Account" at bounding box center [383, 24] width 53 height 13
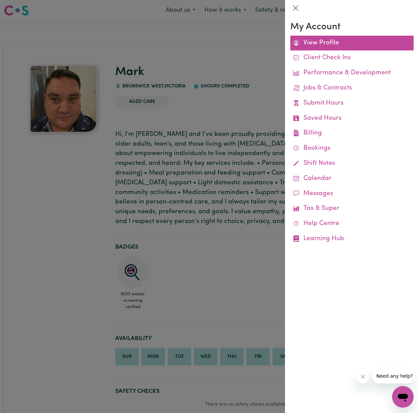
click at [322, 37] on link "View Profile" at bounding box center [351, 43] width 123 height 15
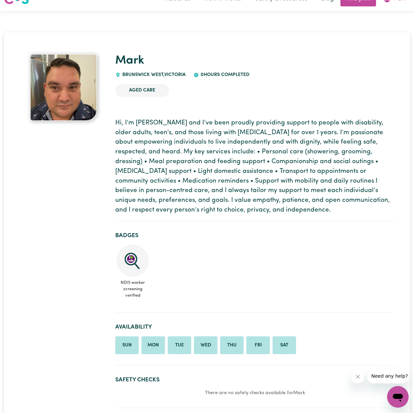
scroll to position [0, 0]
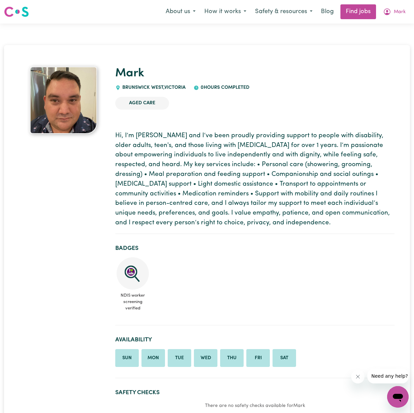
click at [90, 106] on img at bounding box center [63, 100] width 67 height 67
click at [17, 11] on img at bounding box center [16, 12] width 25 height 12
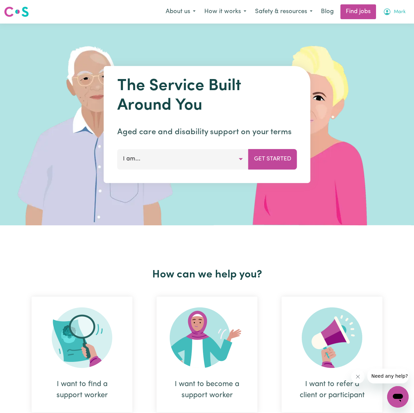
click at [390, 15] on icon "My Account" at bounding box center [387, 12] width 8 height 8
click at [371, 27] on link "My Account" at bounding box center [383, 26] width 53 height 13
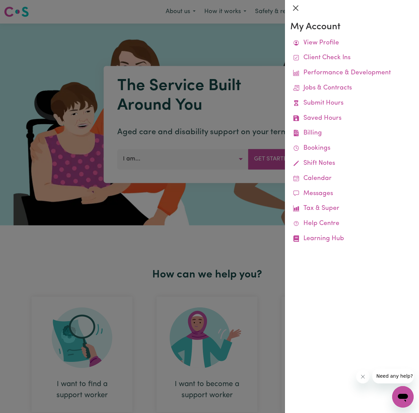
drag, startPoint x: 303, startPoint y: 10, endPoint x: 295, endPoint y: 8, distance: 7.9
click at [301, 9] on div at bounding box center [352, 8] width 134 height 16
click at [295, 8] on button "Close" at bounding box center [295, 8] width 11 height 11
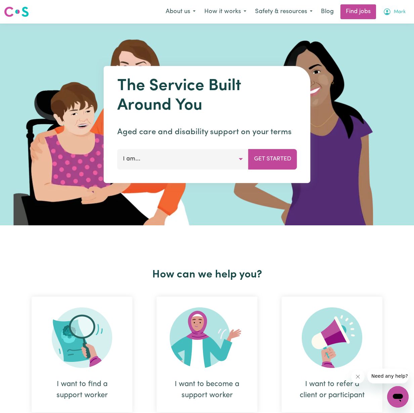
click at [391, 13] on icon "My Account" at bounding box center [387, 12] width 8 height 8
click at [376, 34] on link "My Dashboard" at bounding box center [383, 38] width 53 height 13
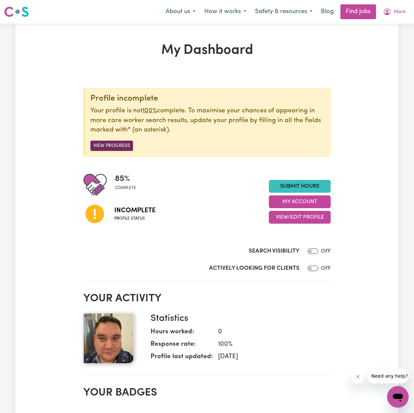
click at [116, 146] on button "View Progress" at bounding box center [111, 146] width 43 height 10
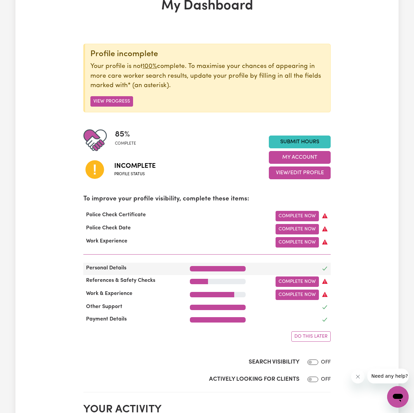
scroll to position [46, 0]
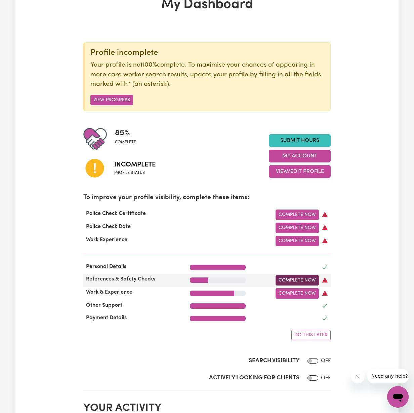
click at [293, 276] on link "Complete Now" at bounding box center [297, 280] width 43 height 10
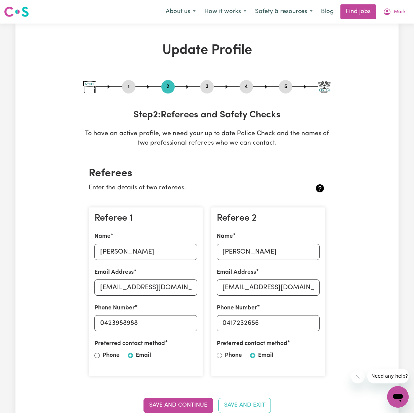
click at [205, 88] on button "3" at bounding box center [206, 86] width 13 height 9
select select "Certificate III (Individual Support)"
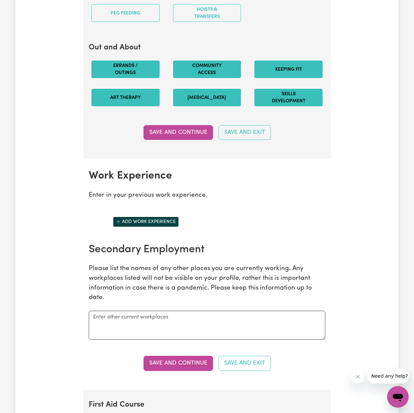
scroll to position [941, 0]
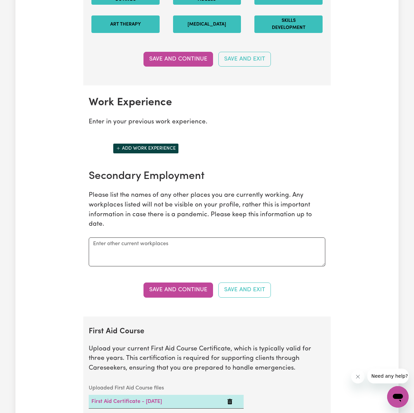
click at [161, 145] on button "Add work experience" at bounding box center [146, 148] width 66 height 10
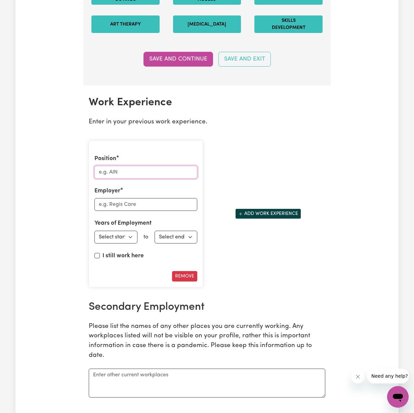
click at [165, 167] on input "Position" at bounding box center [145, 172] width 103 height 13
type input "O"
type input "PCW"
type input "TLC [PERSON_NAME] Views"
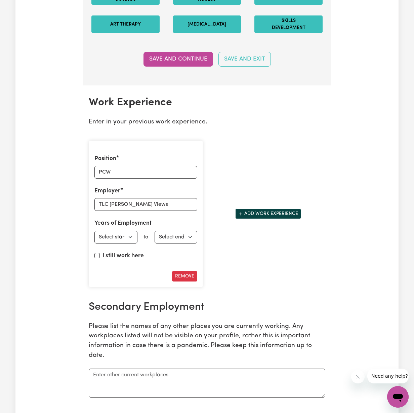
click at [130, 226] on div "Years of Employment Employed from Select start year [DATE] 1952 1953 1954 1955 …" at bounding box center [145, 231] width 103 height 24
select select "2025"
click at [264, 208] on button "Add work experience" at bounding box center [268, 213] width 66 height 10
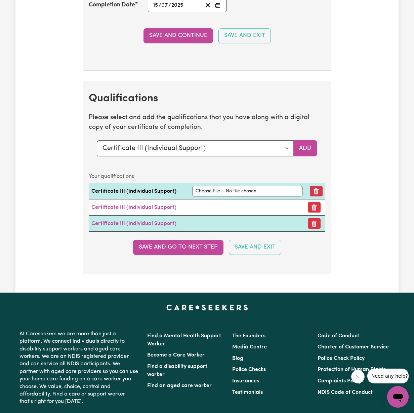
scroll to position [1767, 0]
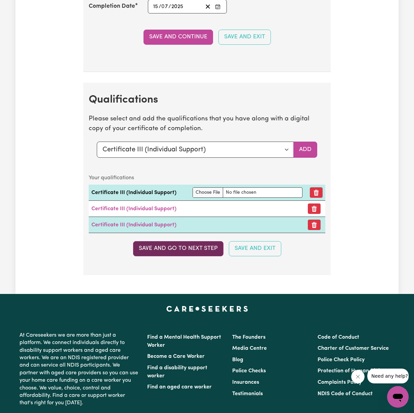
click at [188, 246] on button "Save and go to next step" at bounding box center [178, 248] width 90 height 15
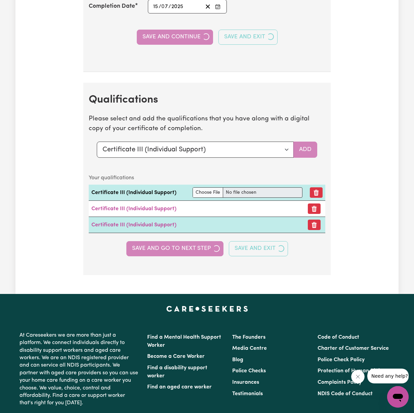
click at [189, 242] on div "Save and go to next step Save and Exit" at bounding box center [207, 248] width 237 height 15
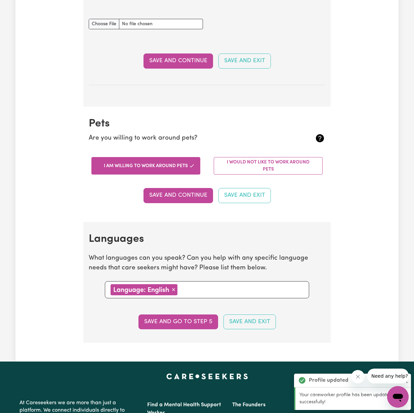
scroll to position [521, 0]
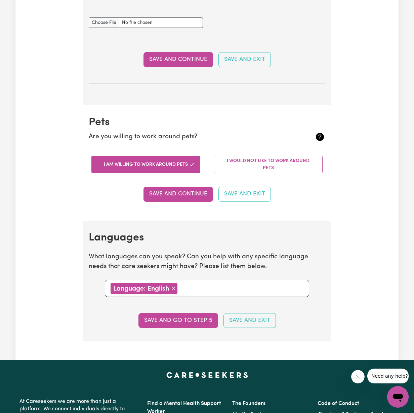
click at [191, 314] on button "Save and go to step 5" at bounding box center [178, 320] width 80 height 15
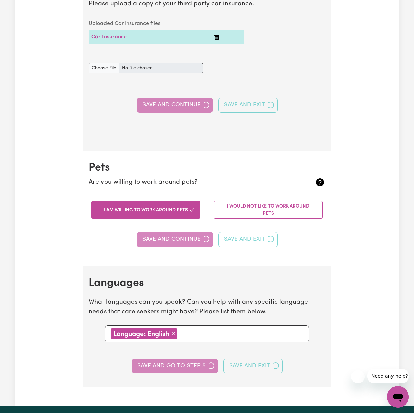
select select "I am providing services through another platform"
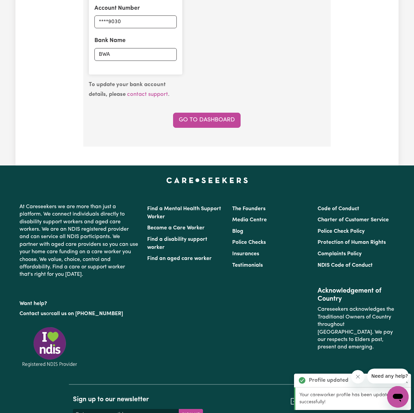
scroll to position [0, 0]
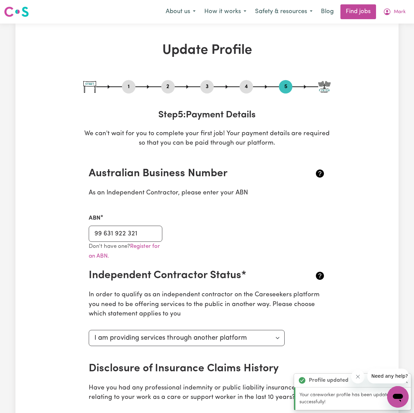
click at [129, 88] on button "1" at bounding box center [128, 86] width 13 height 9
select select "[DEMOGRAPHIC_DATA]"
select select "[DEMOGRAPHIC_DATA] Citizen"
select select "Studying a healthcare related degree or qualification"
select select "50"
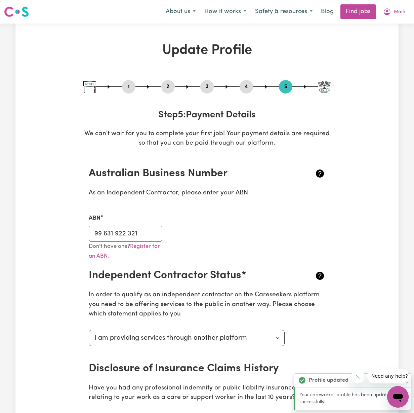
select select "60"
select select "70"
select select "80"
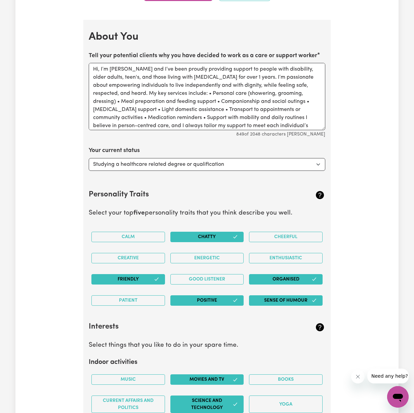
scroll to position [916, 0]
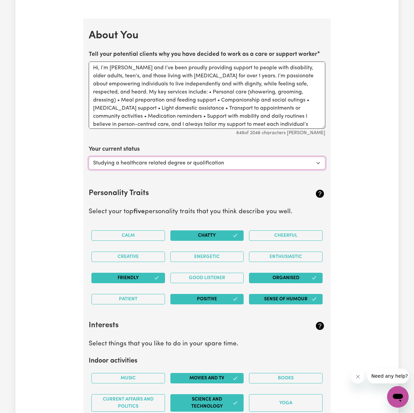
select select "Looking for work - I just graduated"
click at [56, 209] on div "Update Profile 1 2 3 4 5 Step 1 : Personal Details Let potential clients know w…" at bounding box center [206, 19] width 383 height 1784
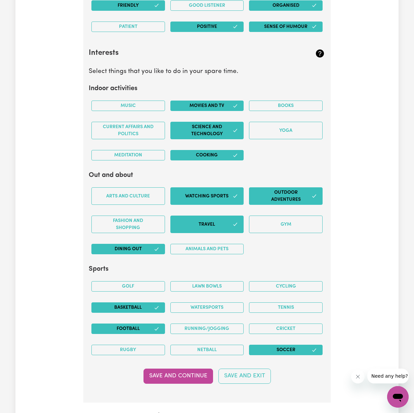
scroll to position [1260, 0]
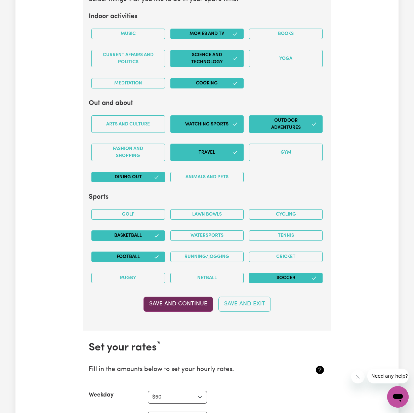
click at [166, 298] on button "Save and Continue" at bounding box center [179, 303] width 70 height 15
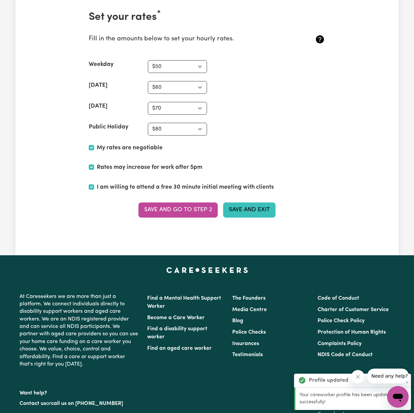
click at [245, 205] on button "Save and Exit" at bounding box center [249, 209] width 52 height 15
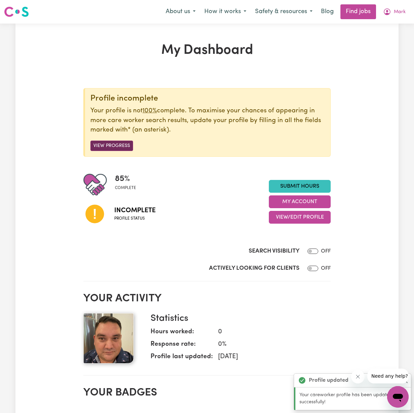
click at [111, 145] on button "View Progress" at bounding box center [111, 146] width 43 height 10
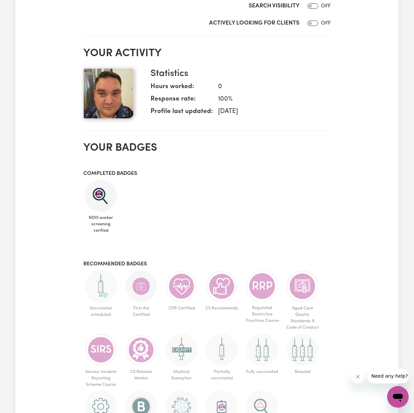
scroll to position [526, 0]
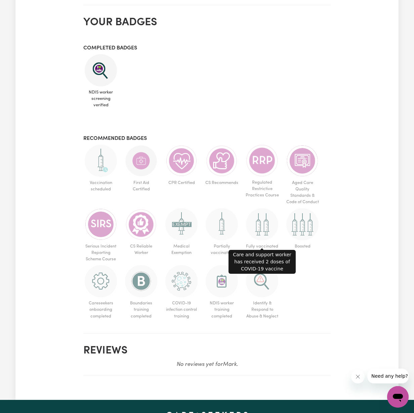
click at [268, 226] on img at bounding box center [262, 224] width 32 height 32
click at [267, 227] on img at bounding box center [262, 224] width 32 height 32
click at [297, 226] on img at bounding box center [302, 224] width 32 height 32
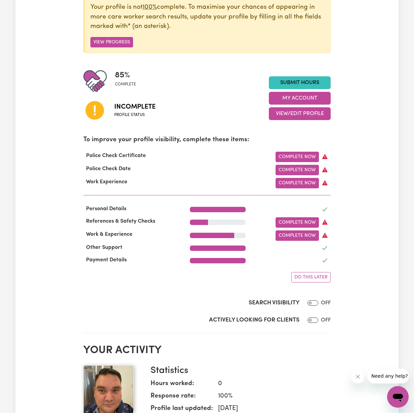
scroll to position [0, 0]
